Goal: Check status

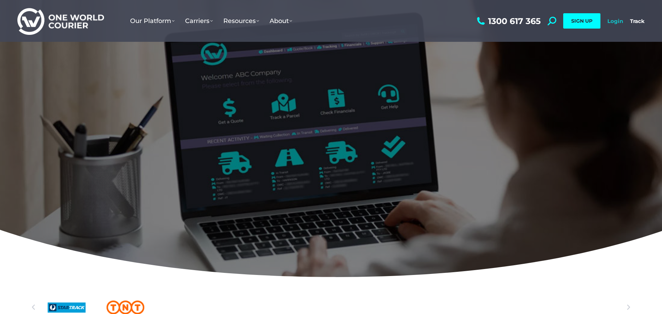
click at [617, 21] on link "Login" at bounding box center [616, 21] width 16 height 7
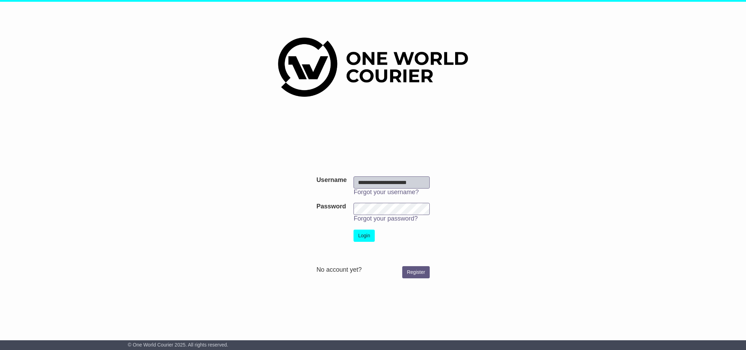
scroll to position [0, 1]
type input "**********"
click at [363, 233] on button "Login" at bounding box center [364, 236] width 21 height 12
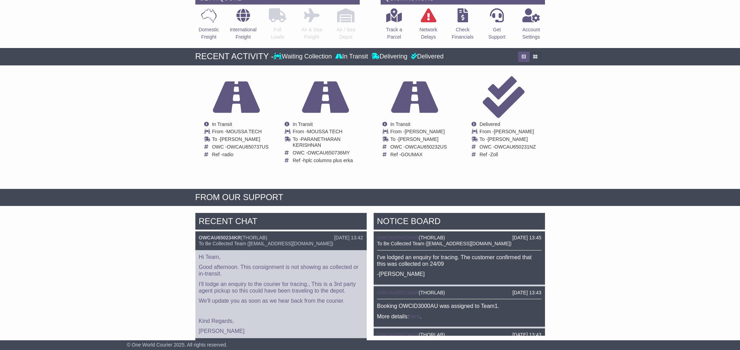
scroll to position [74, 0]
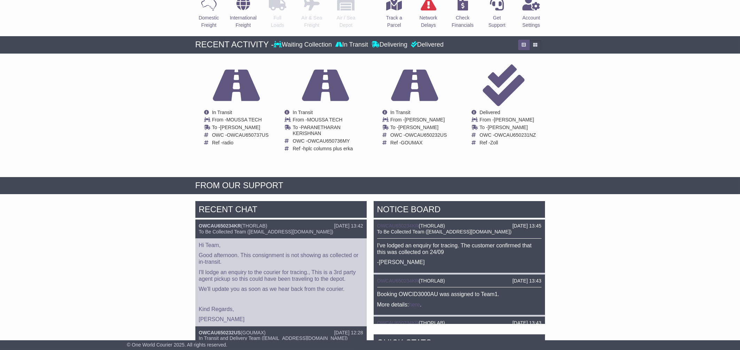
click at [225, 222] on div "[DATE] 13:42 OWCAU650234KR ( THORLAB ) To Be Collected Team ([EMAIL_ADDRESS][DO…" at bounding box center [280, 229] width 171 height 19
click at [230, 228] on link "OWCAU650234KR" at bounding box center [220, 226] width 42 height 6
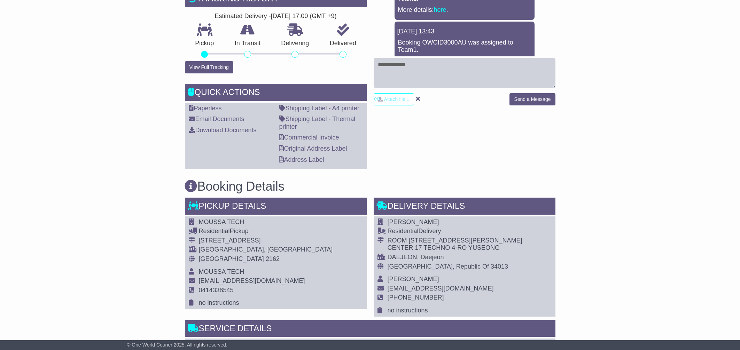
scroll to position [373, 0]
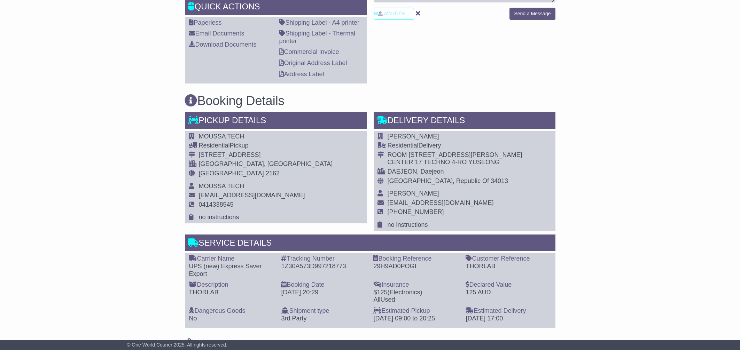
click at [333, 267] on div "1Z30A573D997218773" at bounding box center [323, 267] width 85 height 8
copy div "1Z30A573D997218773"
